Goal: Navigation & Orientation: Find specific page/section

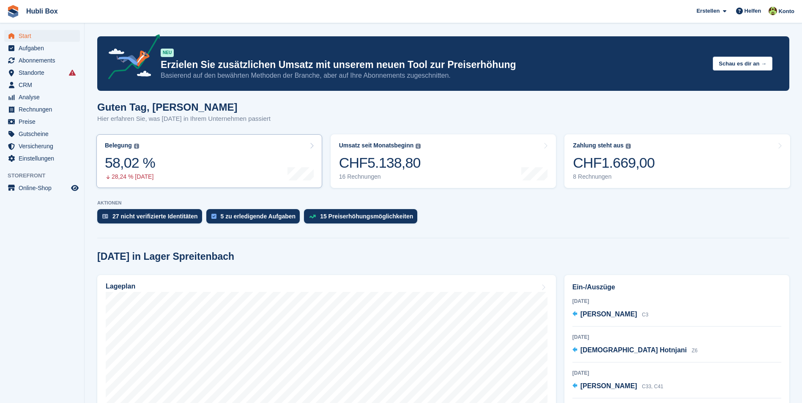
click at [173, 164] on link "Belegung Flächenprozentsatz aller aktuell belegten Einheiten. Beinhaltet Einhei…" at bounding box center [209, 161] width 226 height 54
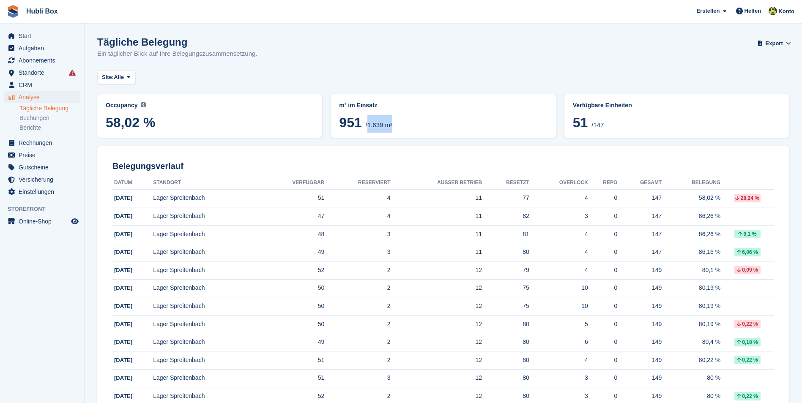
drag, startPoint x: 365, startPoint y: 128, endPoint x: 426, endPoint y: 127, distance: 60.9
click at [426, 127] on span "951 /1.639 m²" at bounding box center [443, 124] width 208 height 18
click at [33, 38] on span "Start" at bounding box center [44, 36] width 51 height 12
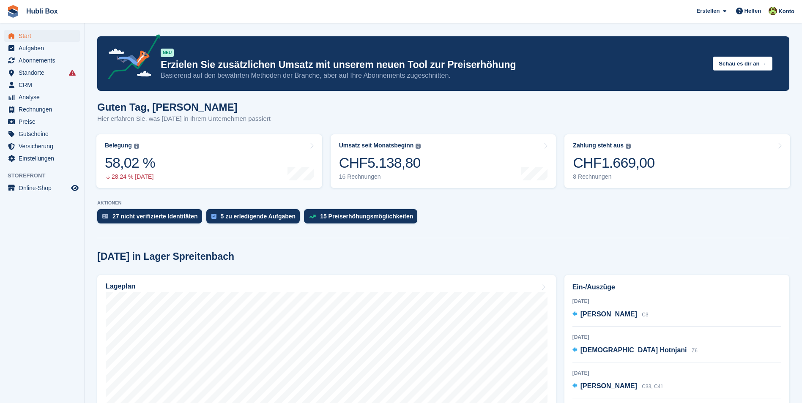
click at [271, 121] on div "Guten Tag, Luca Hier erfahren Sie, was heute in Ihrem Unternehmen passiert" at bounding box center [443, 117] width 692 height 33
